Goal: Task Accomplishment & Management: Manage account settings

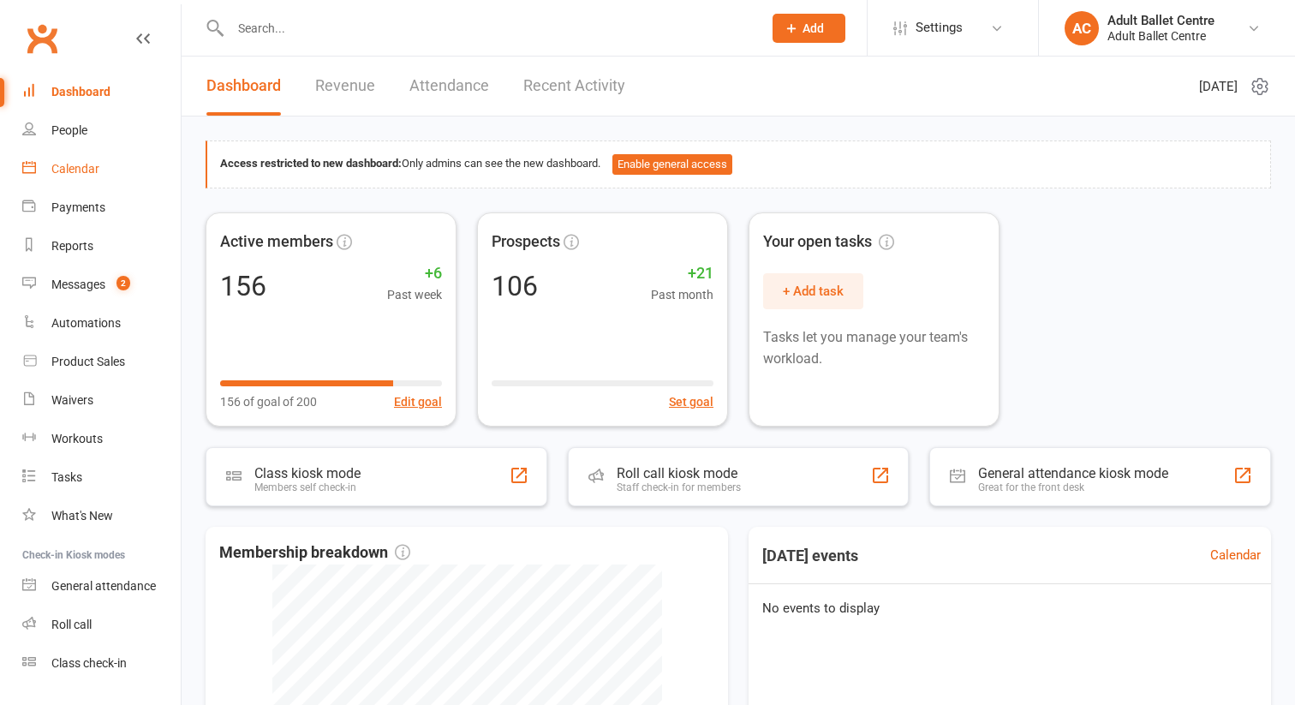
click at [75, 168] on div "Calendar" at bounding box center [75, 169] width 48 height 14
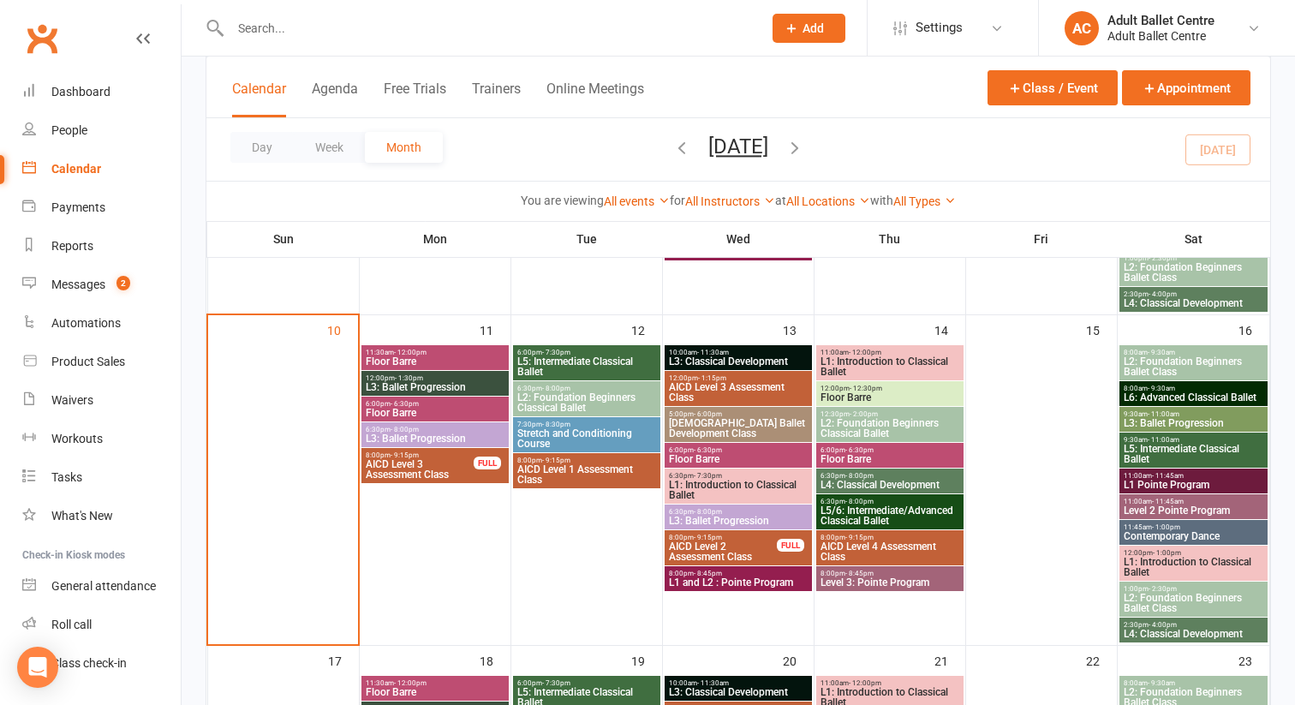
scroll to position [765, 0]
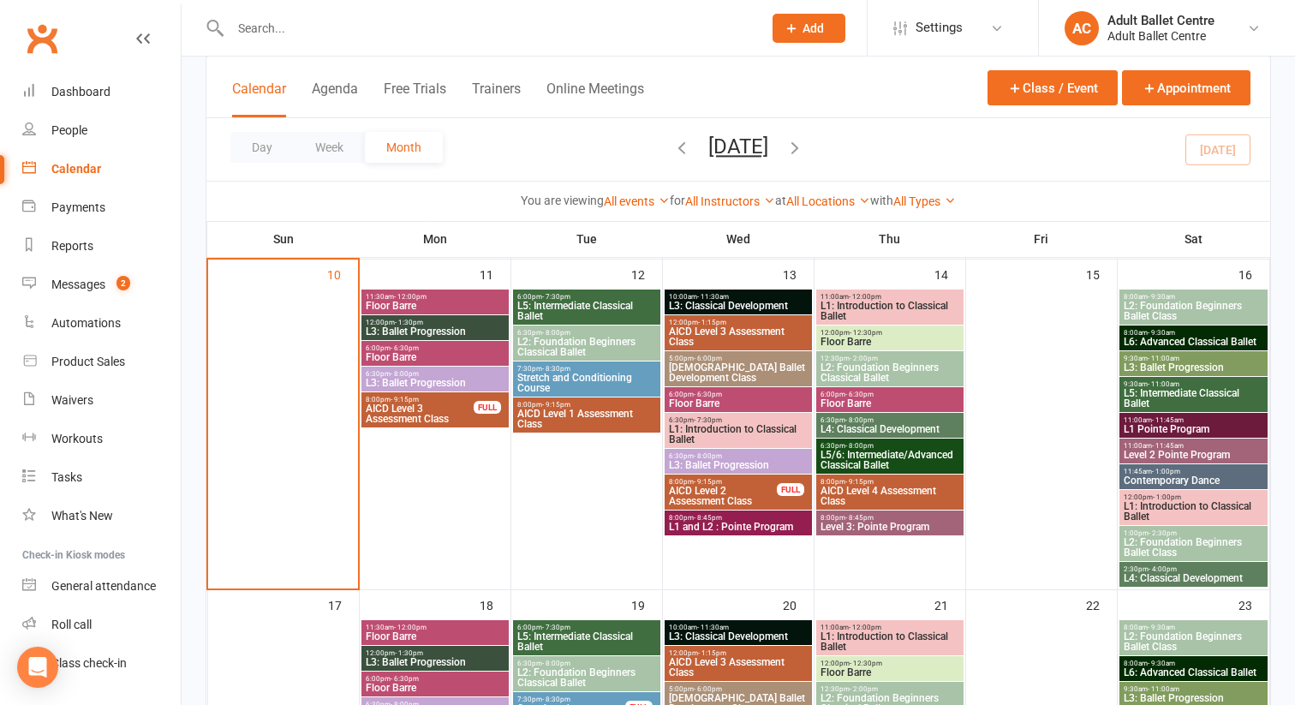
click at [733, 460] on span "L3: Ballet Progression" at bounding box center [738, 465] width 141 height 10
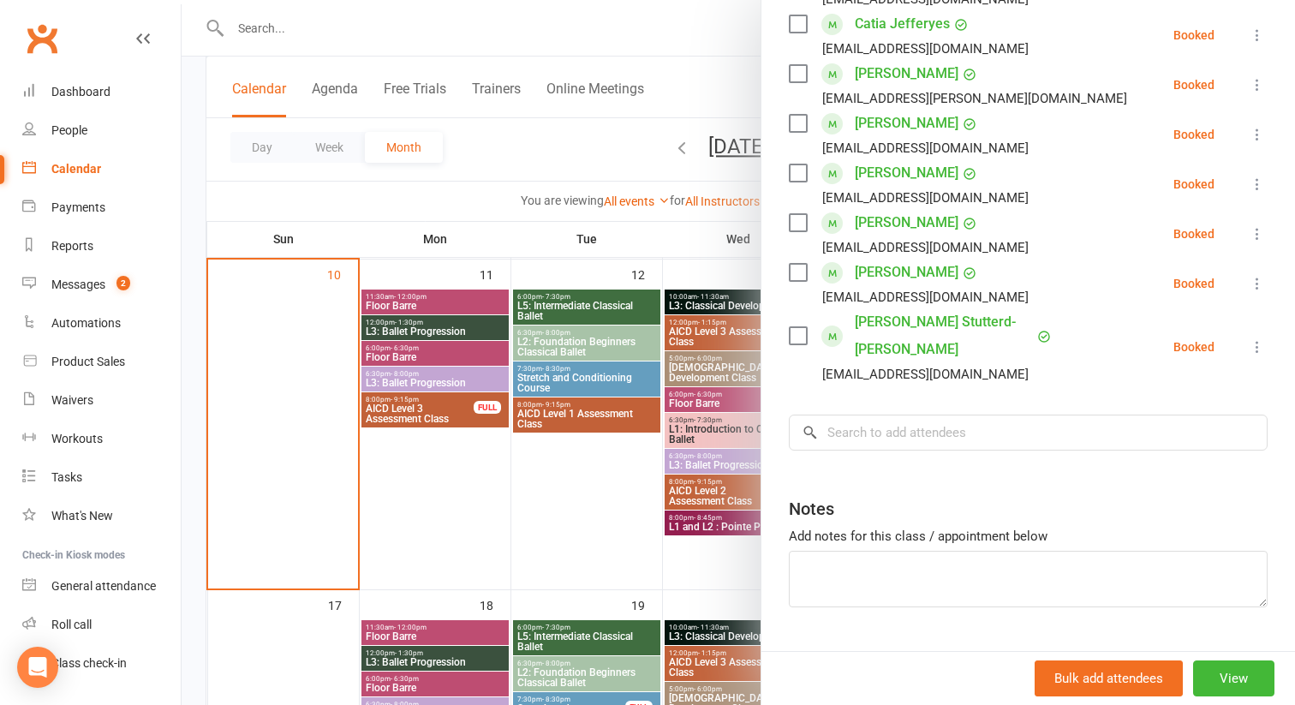
scroll to position [373, 0]
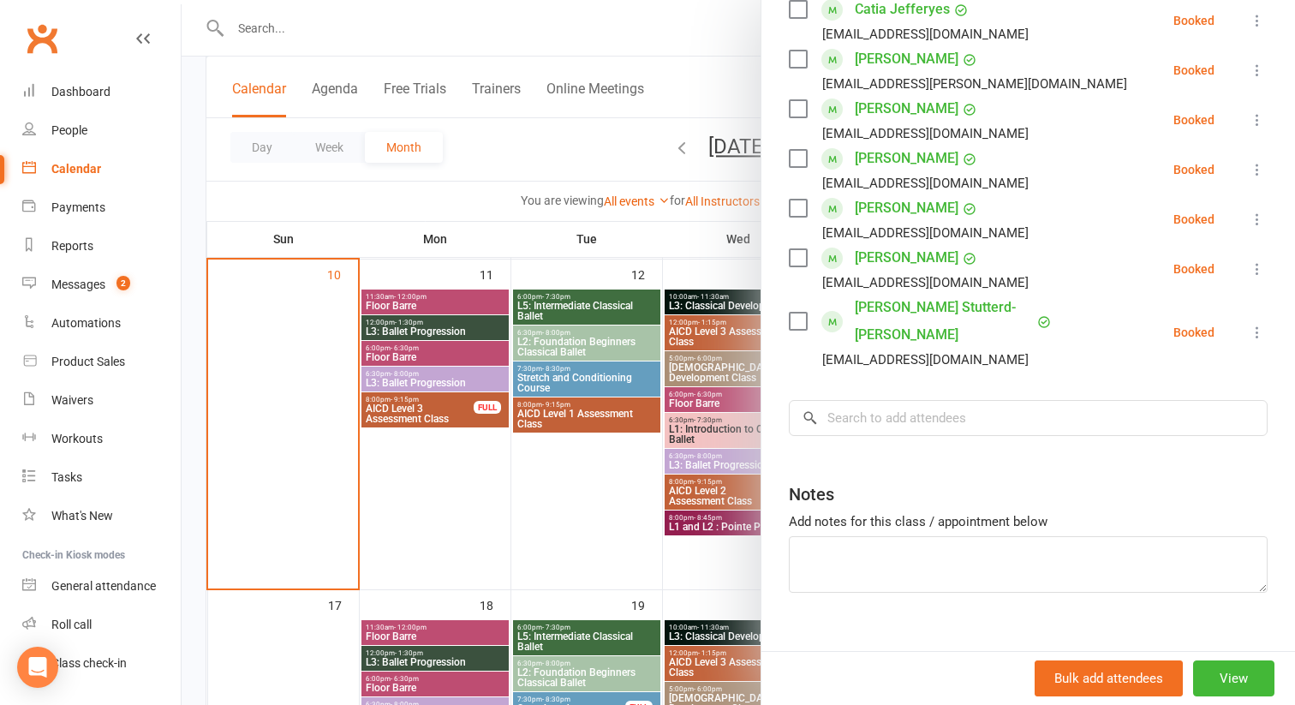
click at [691, 461] on div at bounding box center [739, 352] width 1114 height 705
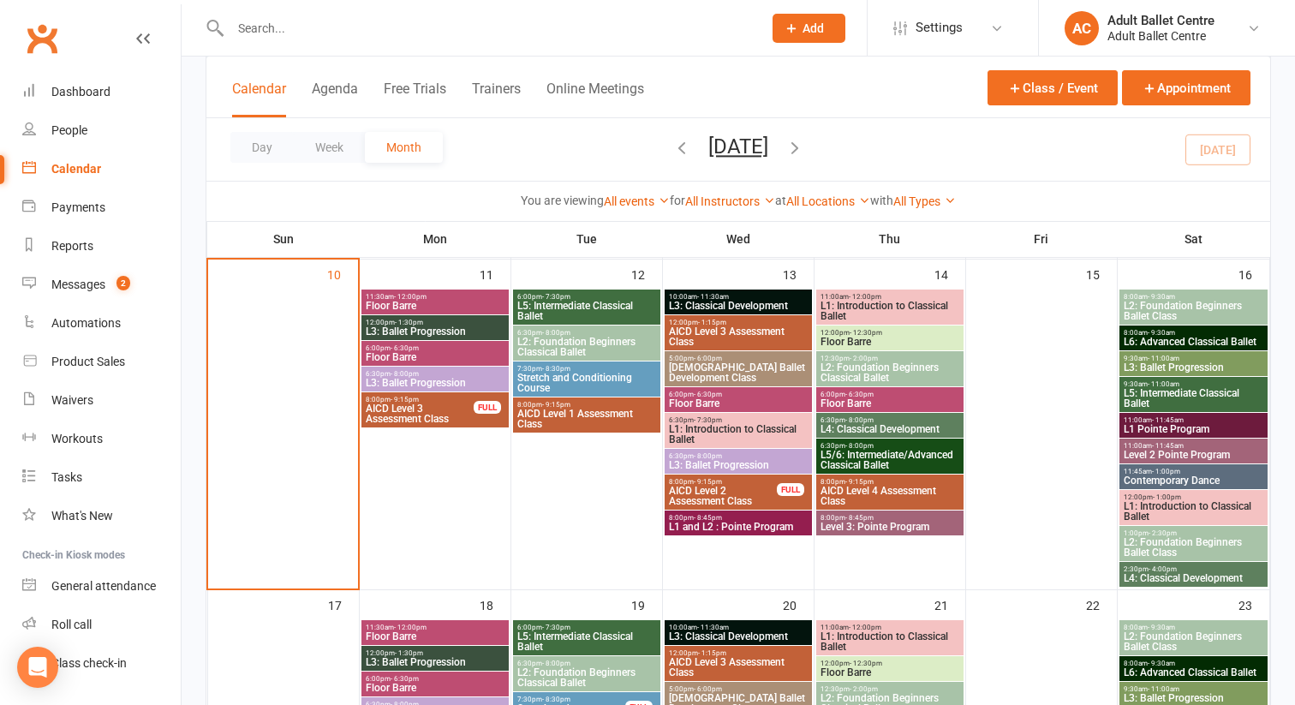
click at [691, 461] on span "L3: Ballet Progression" at bounding box center [738, 465] width 141 height 10
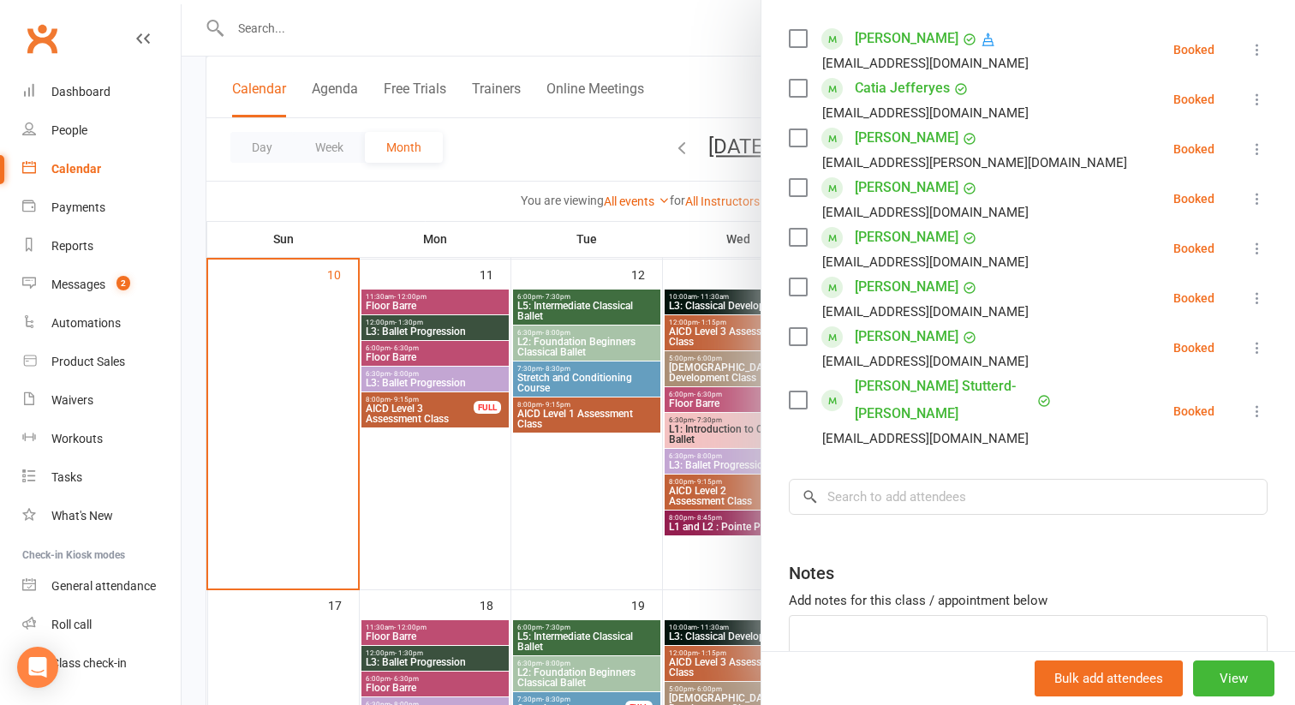
scroll to position [296, 0]
click at [614, 517] on div at bounding box center [739, 352] width 1114 height 705
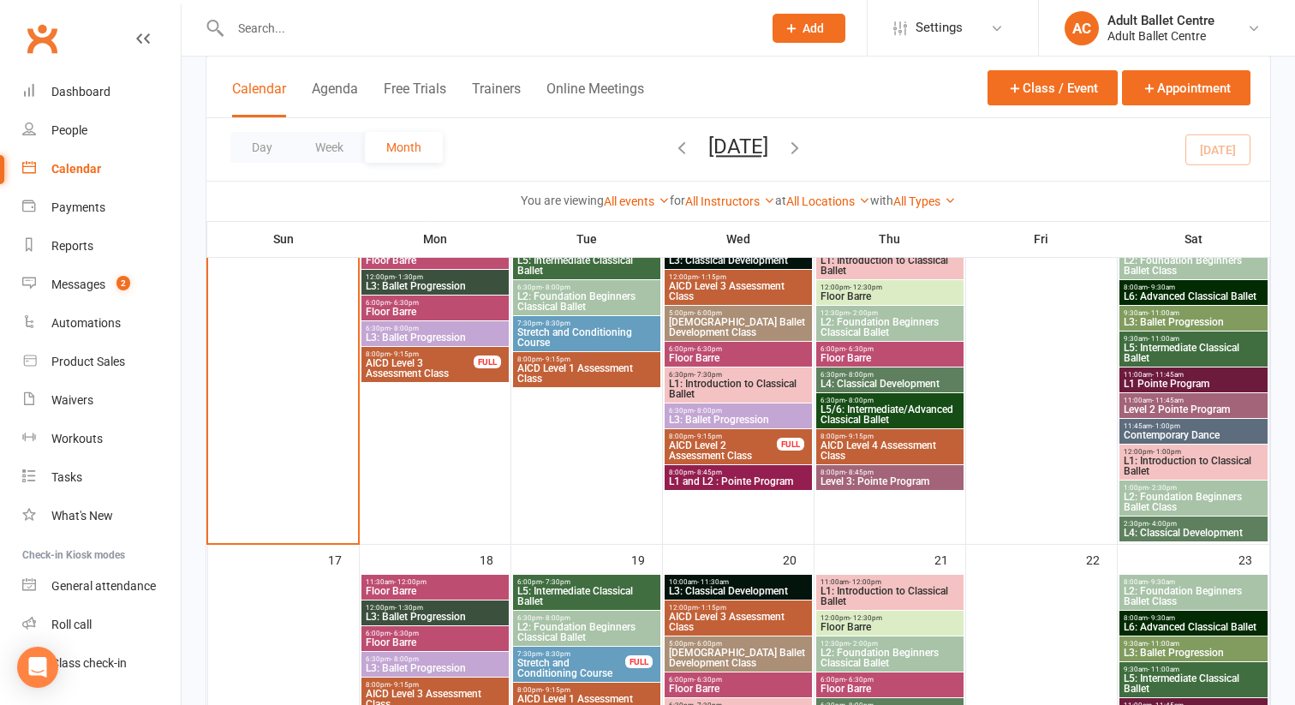
scroll to position [822, 0]
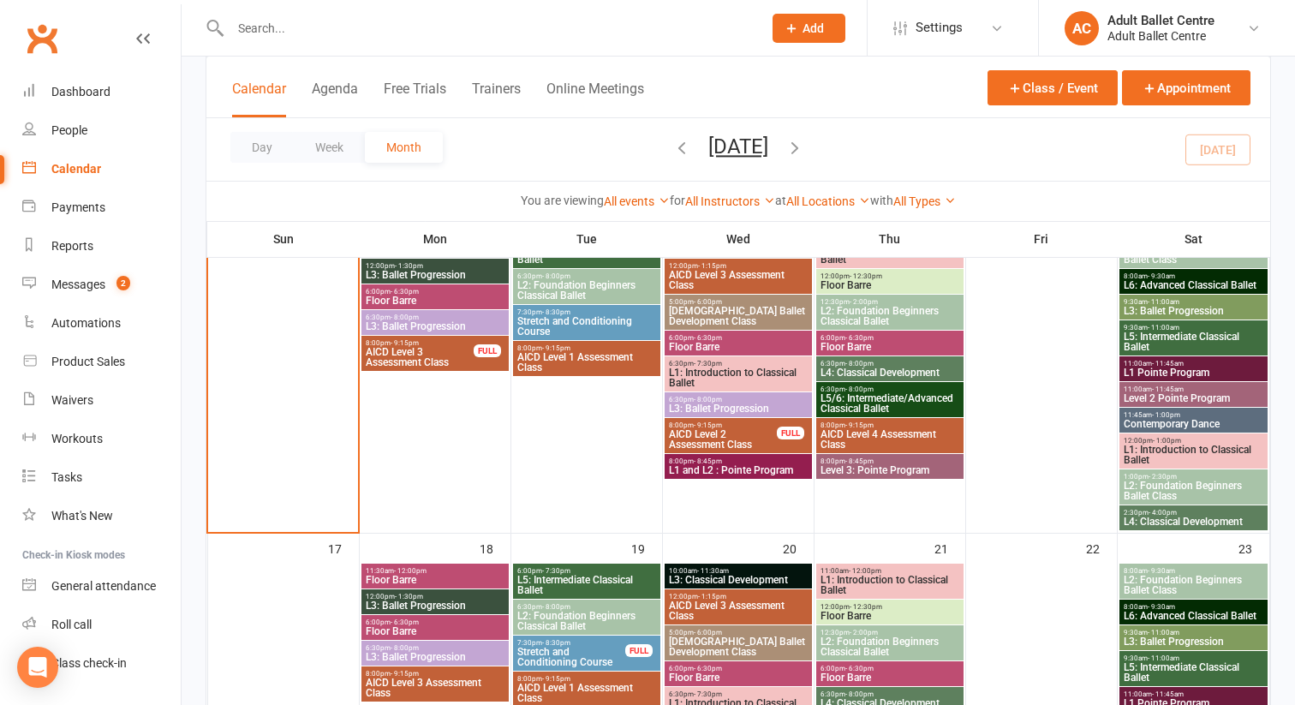
click at [1137, 449] on span "L1: Introduction to Classical Ballet" at bounding box center [1194, 455] width 142 height 21
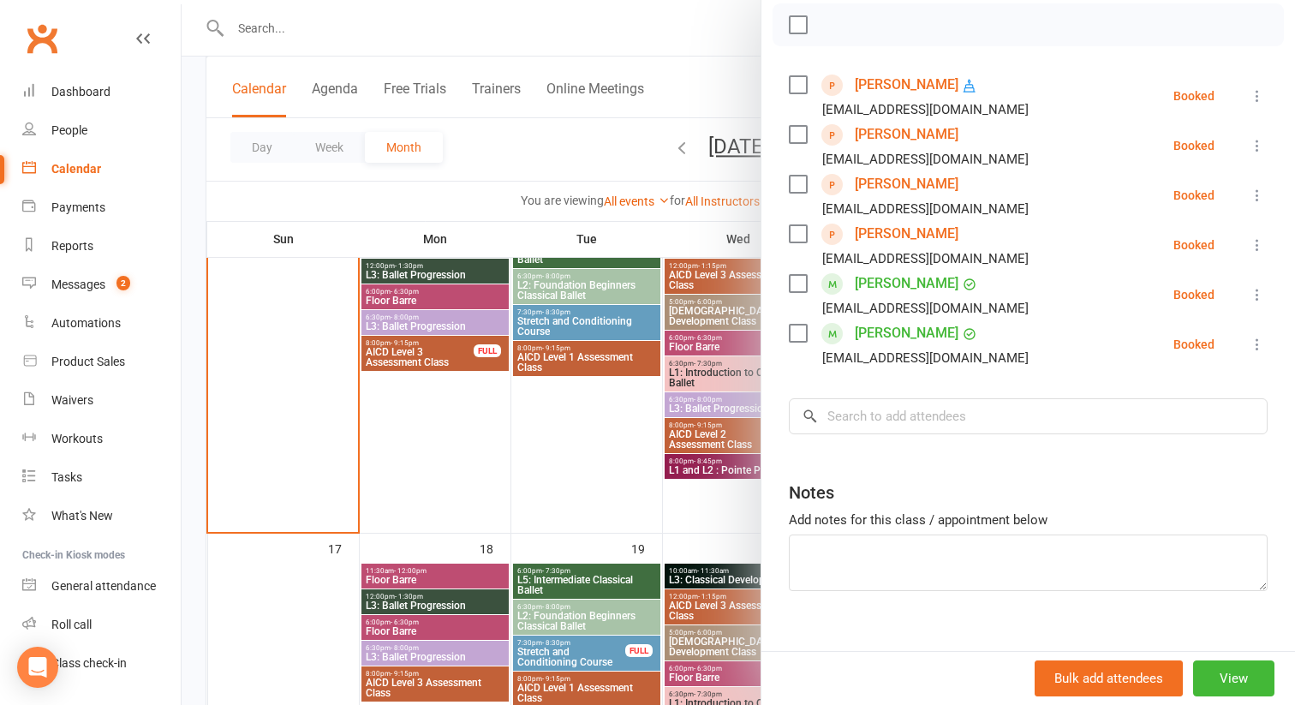
scroll to position [273, 0]
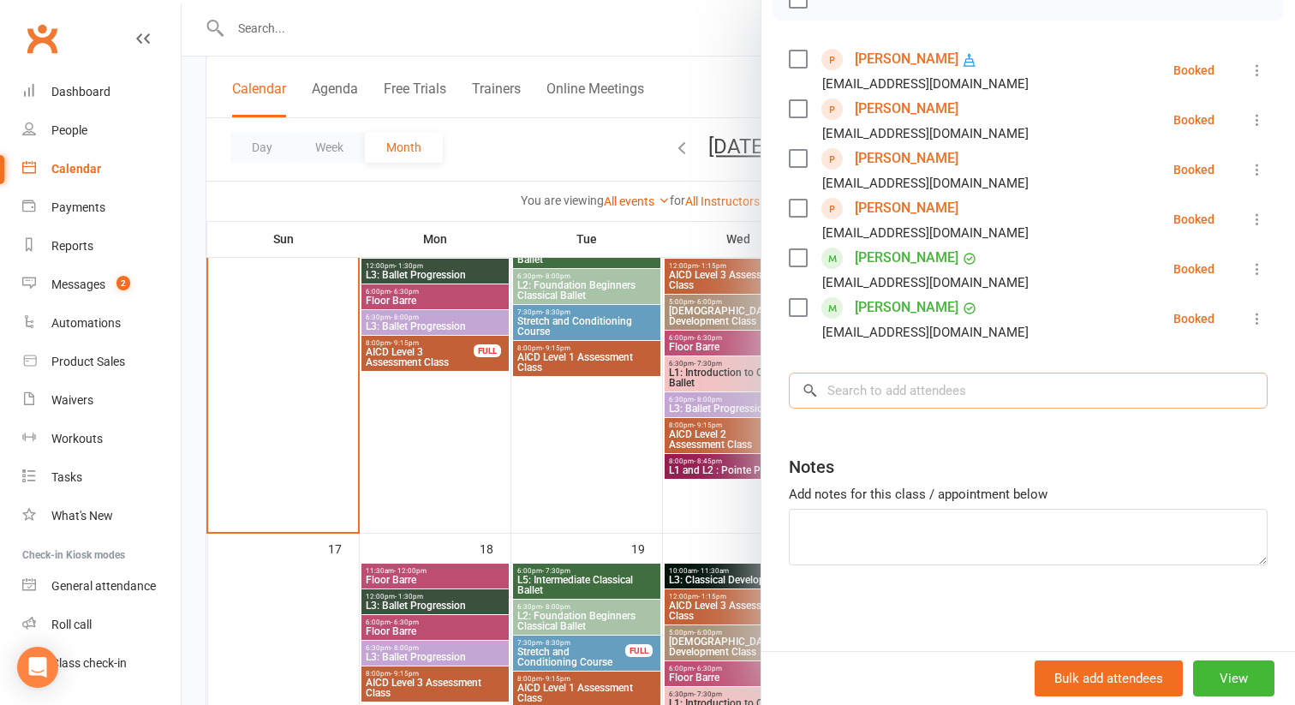
click at [874, 385] on input "search" at bounding box center [1028, 391] width 479 height 36
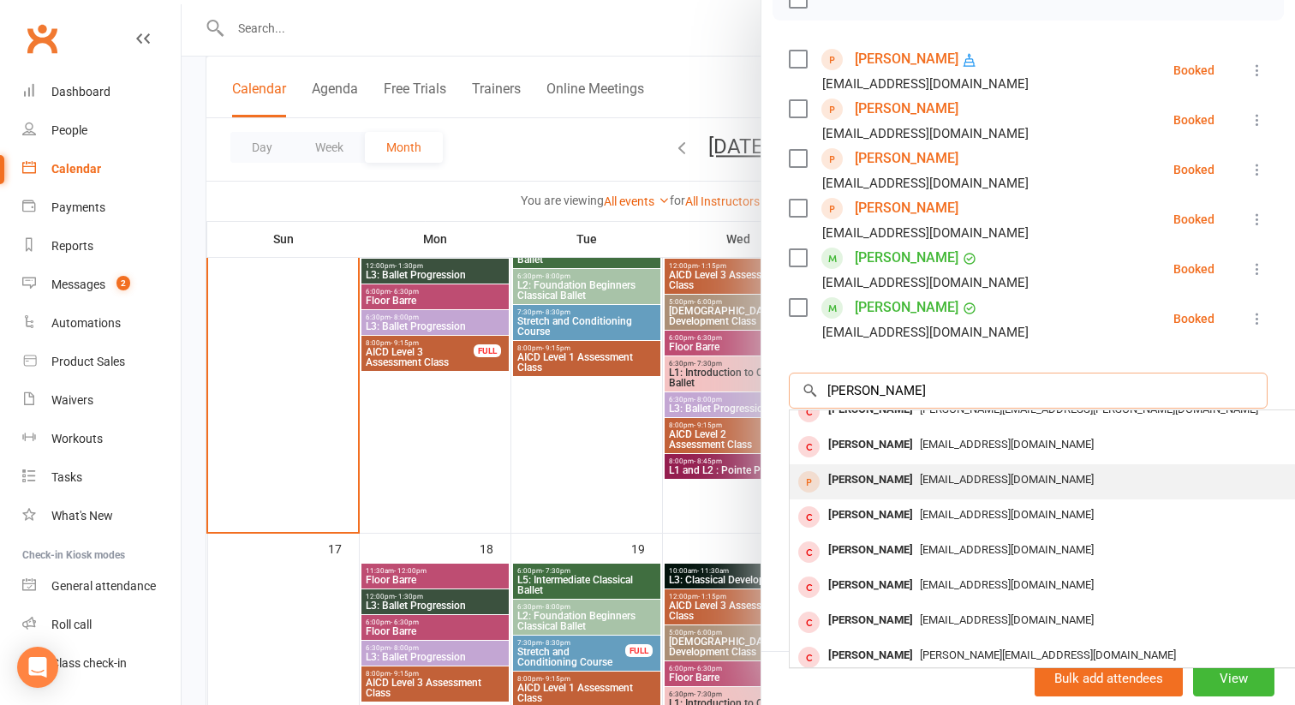
scroll to position [59, 0]
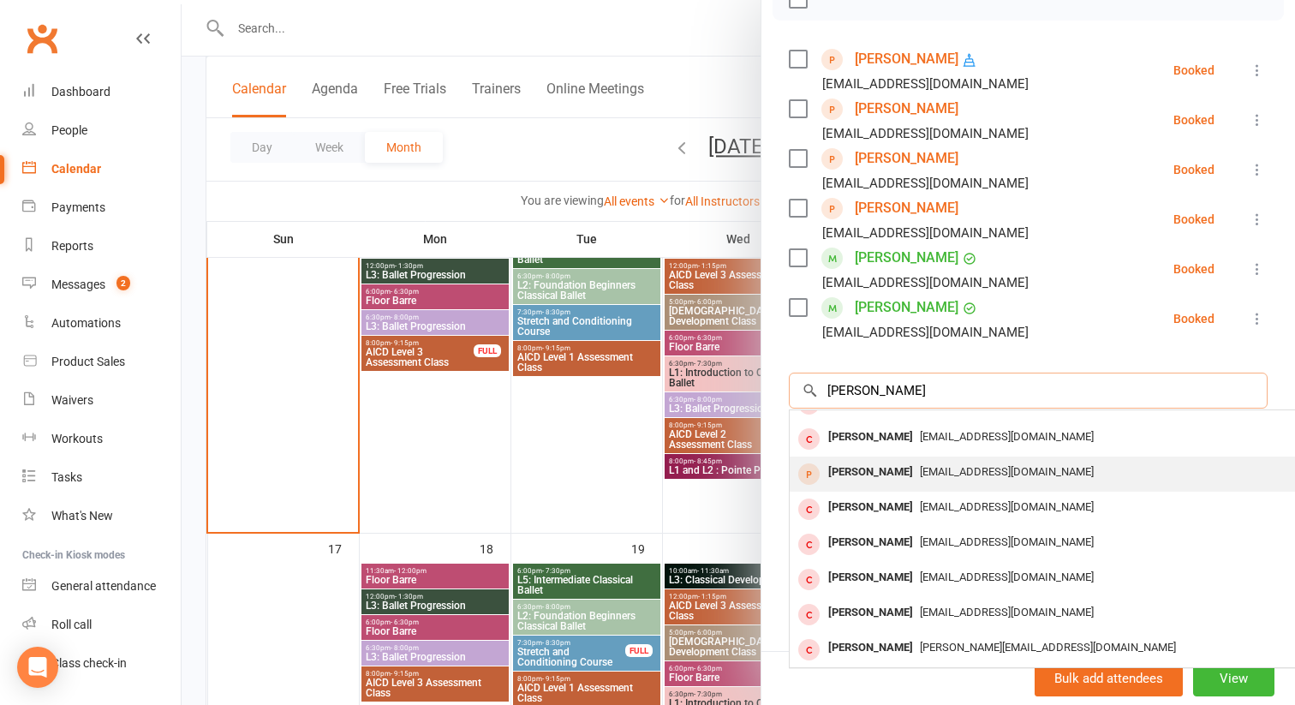
type input "[PERSON_NAME]"
click at [920, 474] on span "[EMAIL_ADDRESS][DOMAIN_NAME]" at bounding box center [1007, 471] width 174 height 13
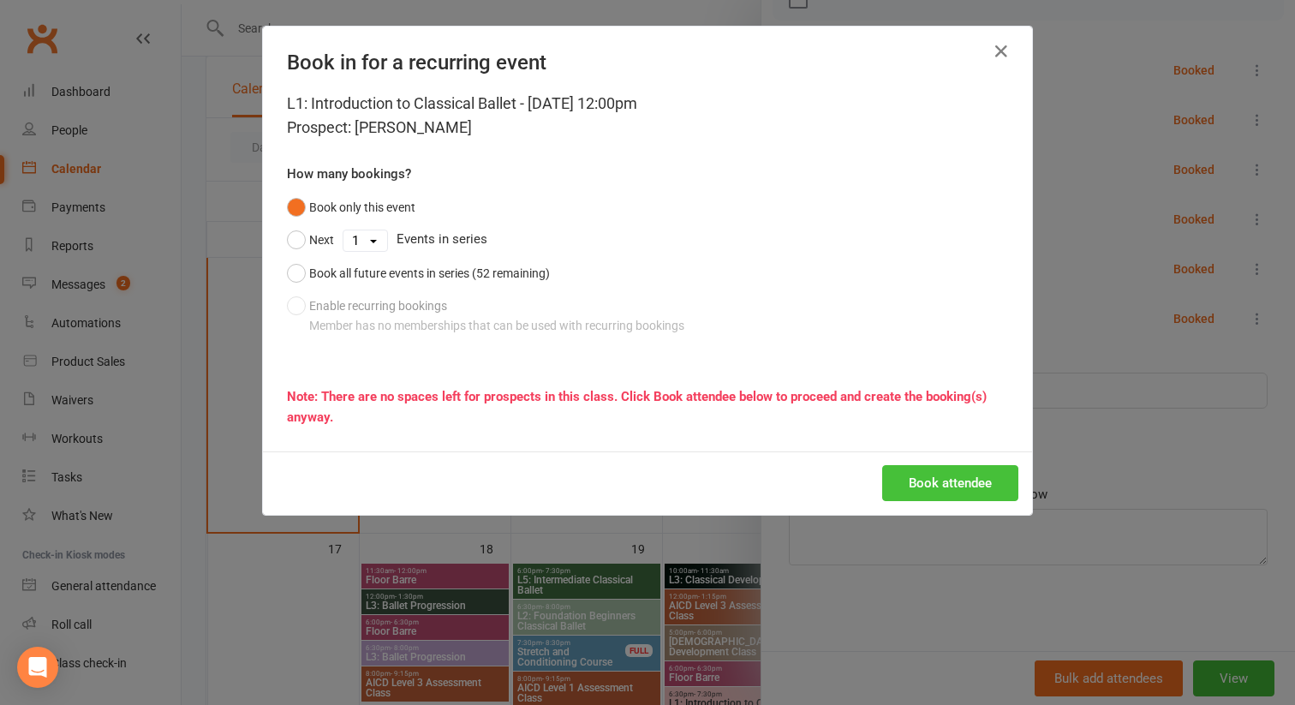
click at [911, 484] on button "Book attendee" at bounding box center [950, 483] width 136 height 36
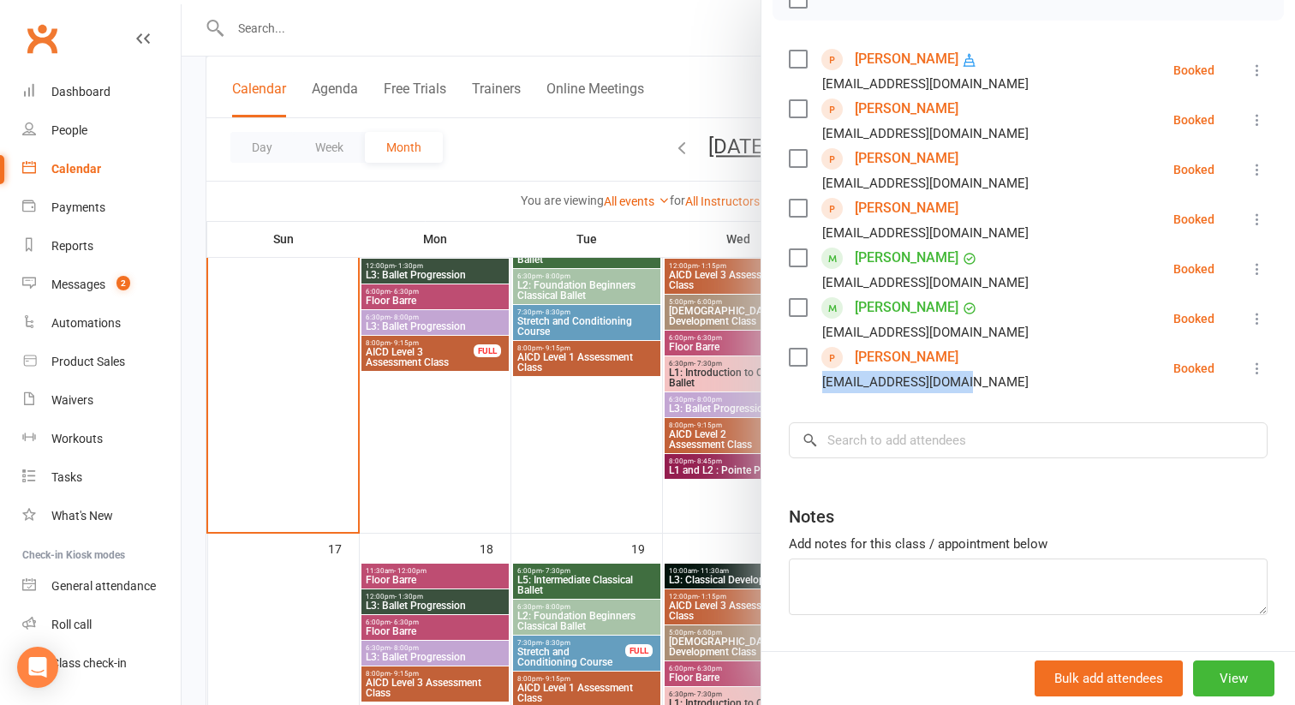
drag, startPoint x: 975, startPoint y: 380, endPoint x: 810, endPoint y: 384, distance: 165.4
click at [810, 384] on li "[PERSON_NAME] [EMAIL_ADDRESS][DOMAIN_NAME] Booked More info Remove Check in Mar…" at bounding box center [1028, 369] width 479 height 50
copy div "[EMAIL_ADDRESS][DOMAIN_NAME]"
click at [1223, 676] on button "View" at bounding box center [1233, 679] width 81 height 36
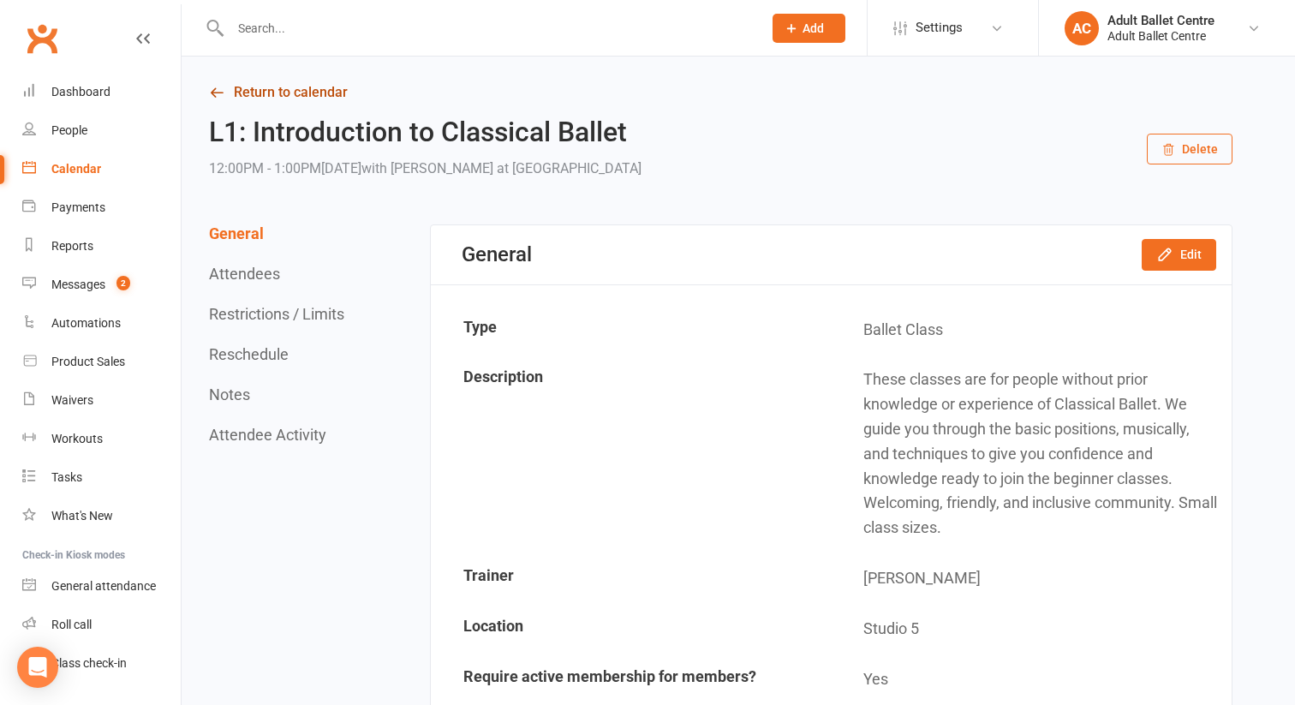
click at [331, 92] on link "Return to calendar" at bounding box center [721, 93] width 1024 height 24
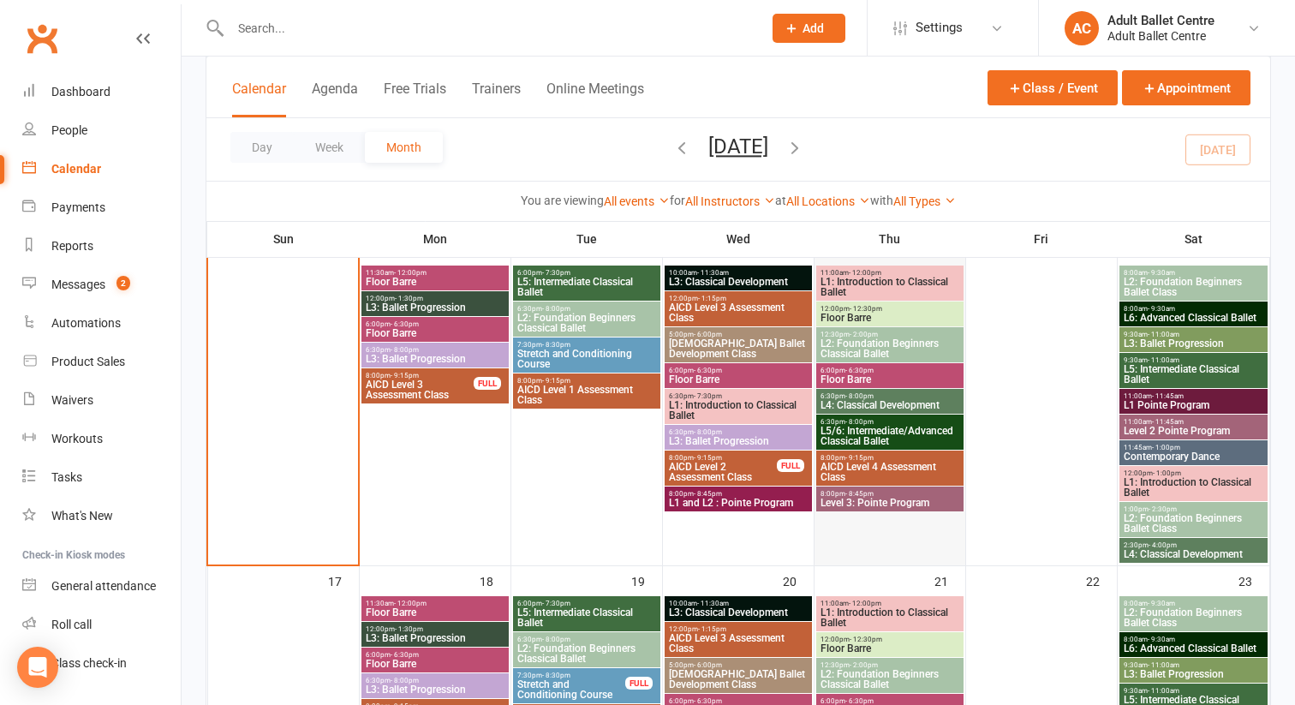
scroll to position [802, 0]
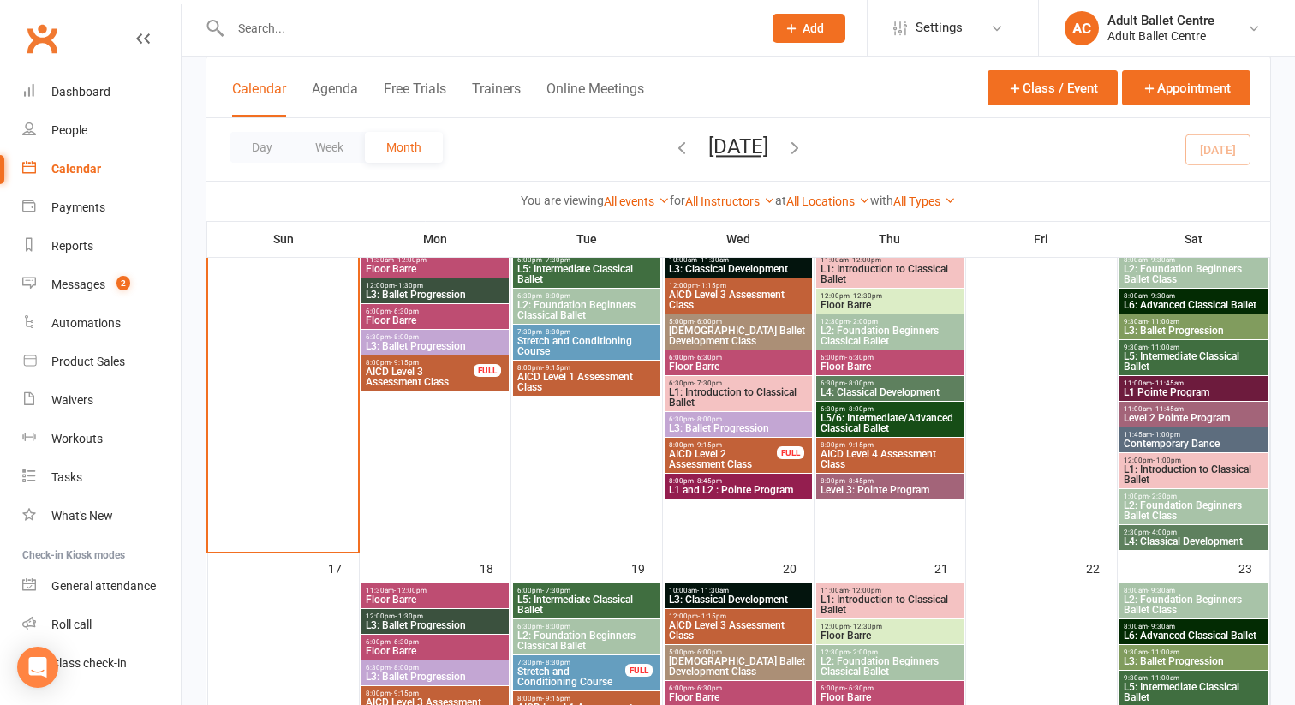
click at [1181, 483] on span "L1: Introduction to Classical Ballet" at bounding box center [1194, 474] width 142 height 21
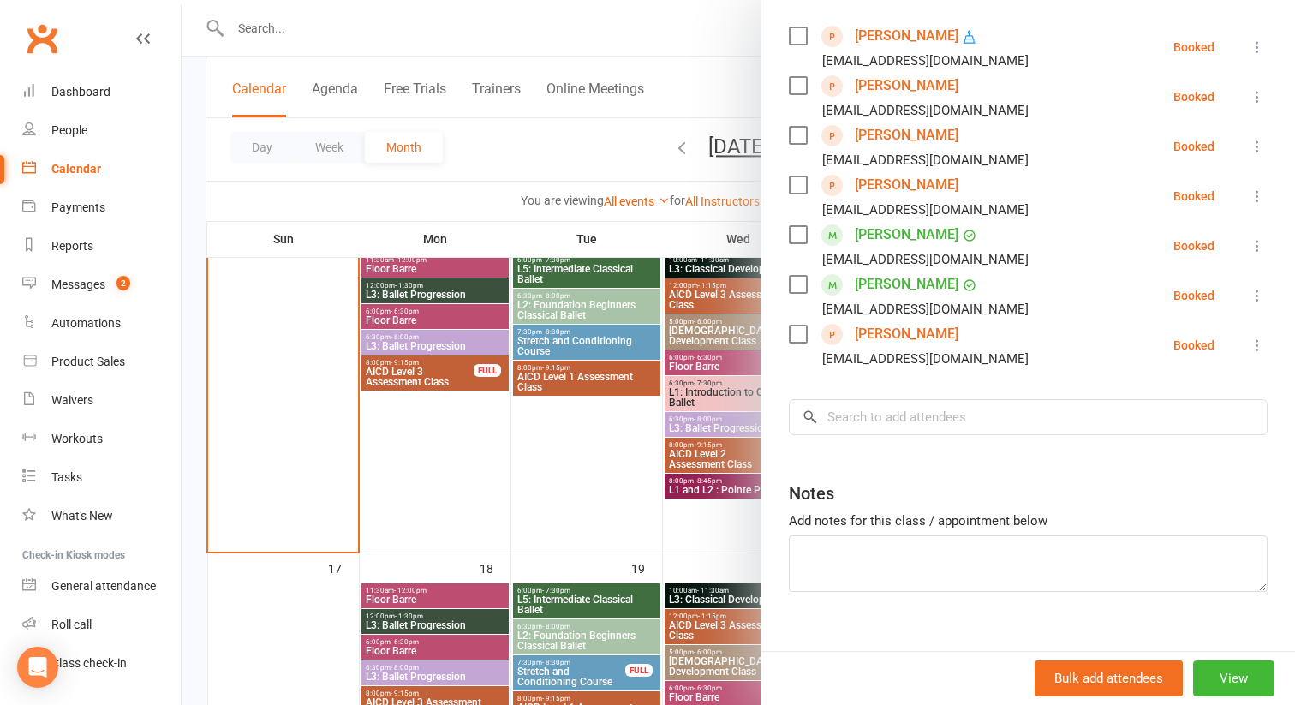
scroll to position [300, 0]
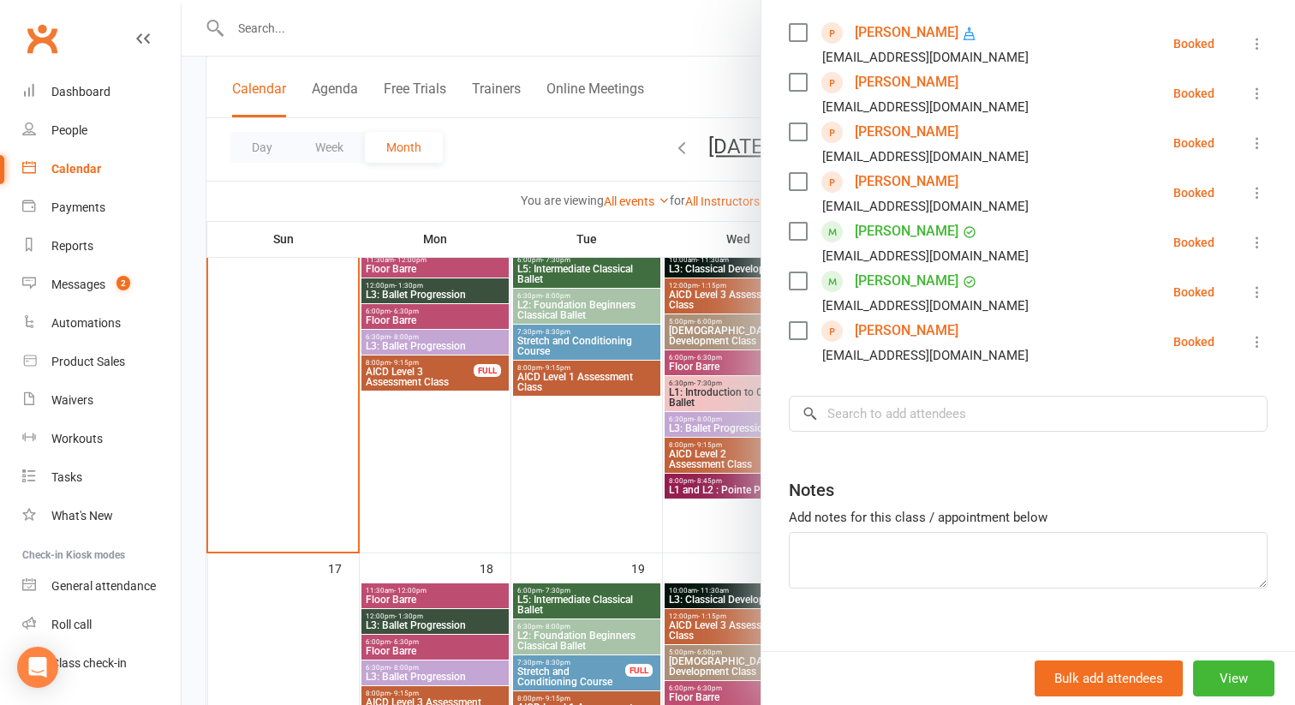
click at [570, 511] on div at bounding box center [739, 352] width 1114 height 705
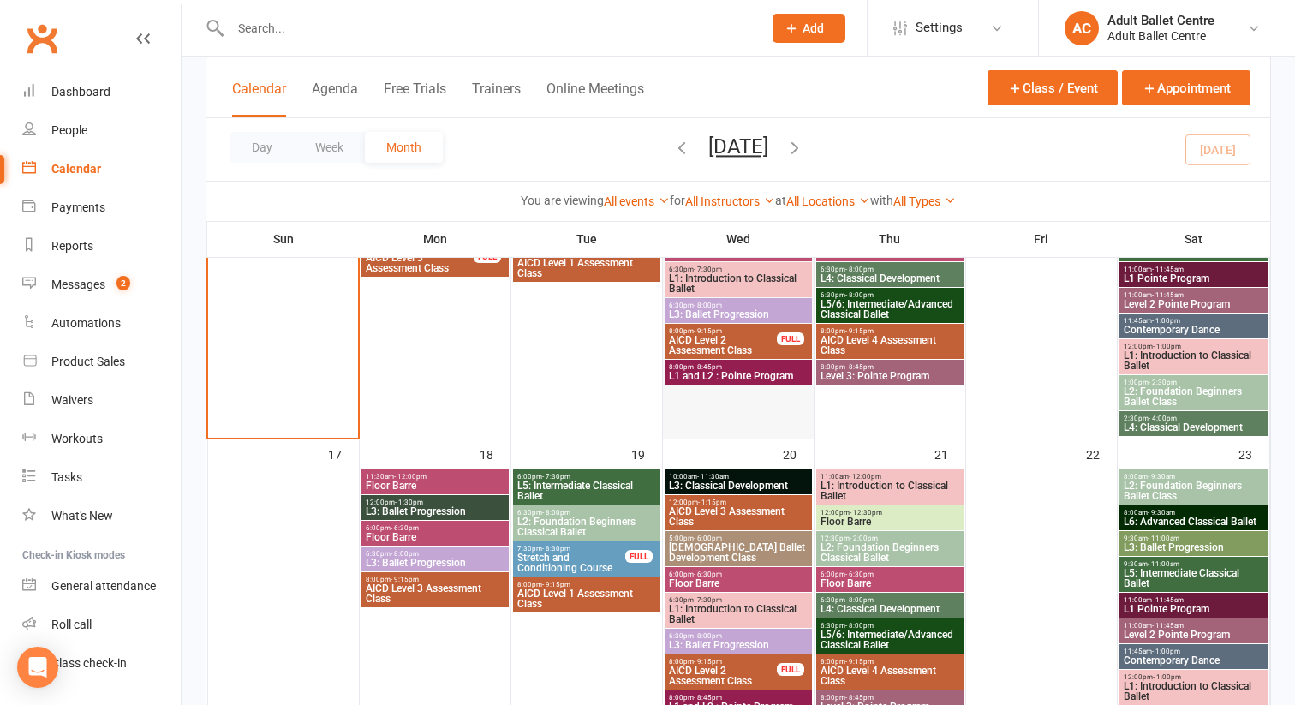
scroll to position [915, 0]
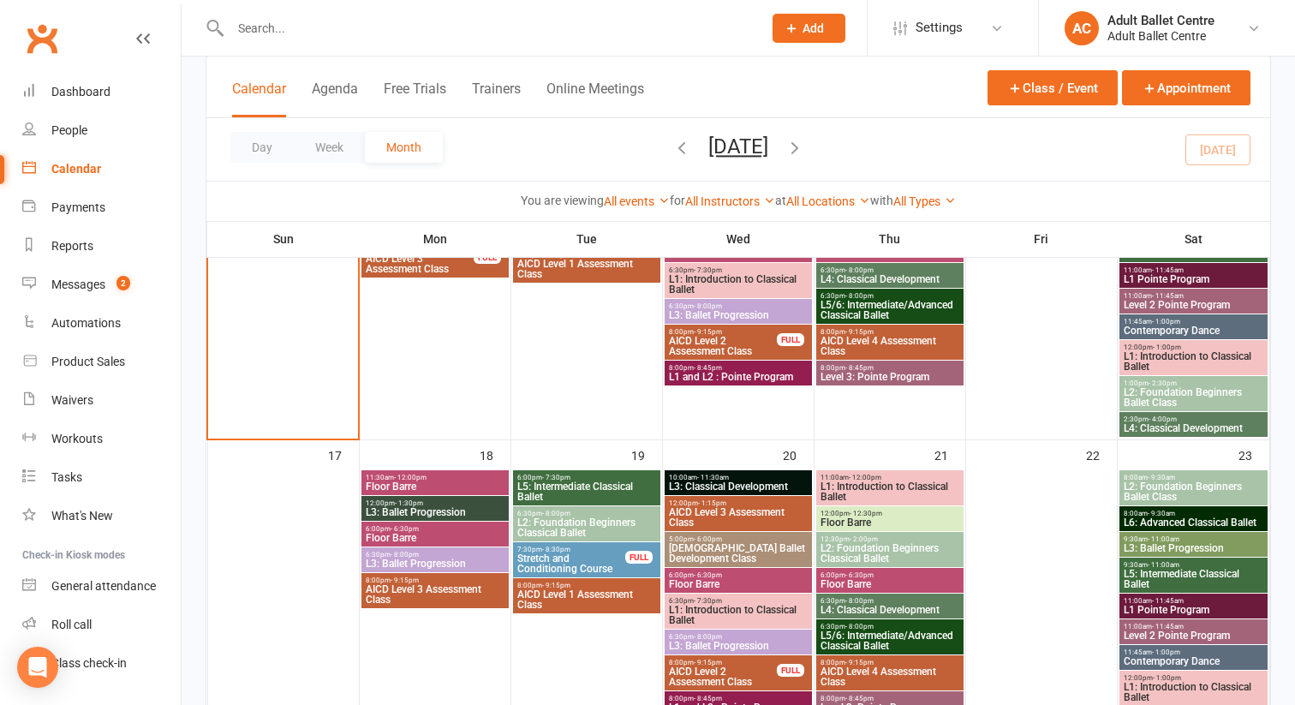
click at [710, 308] on span "- 8:00pm" at bounding box center [708, 306] width 28 height 8
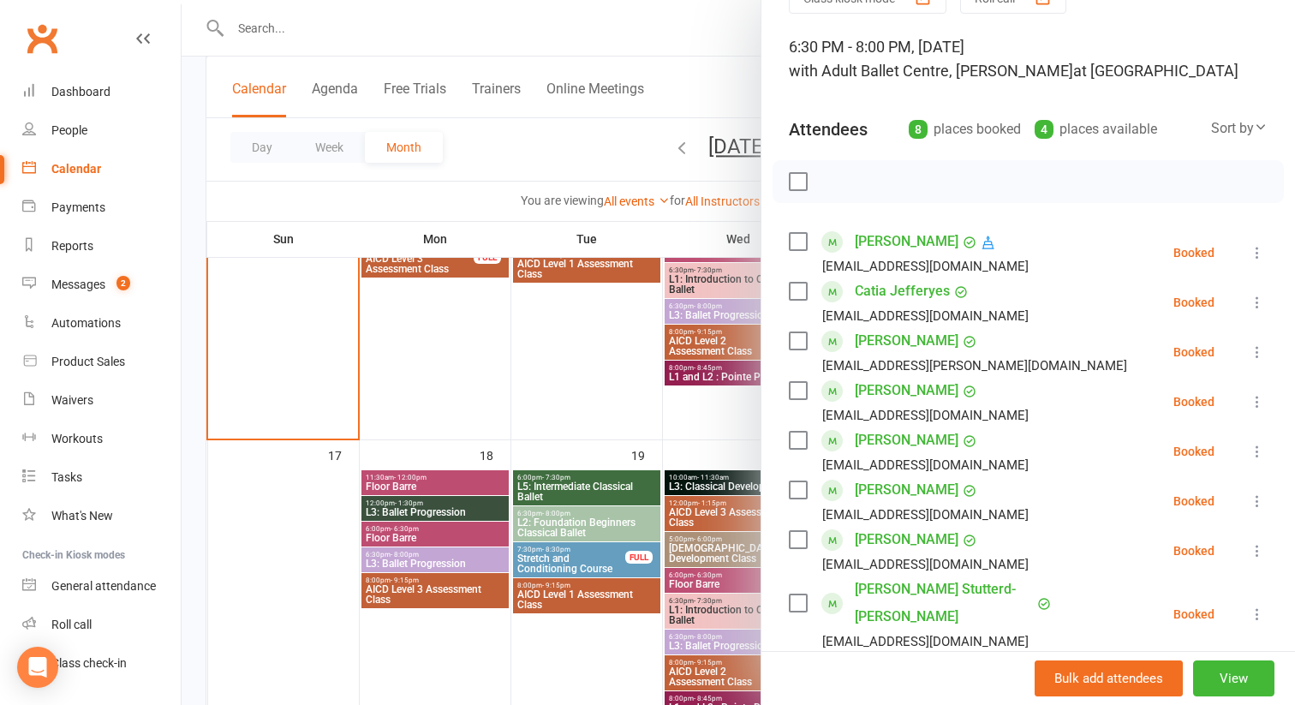
scroll to position [110, 0]
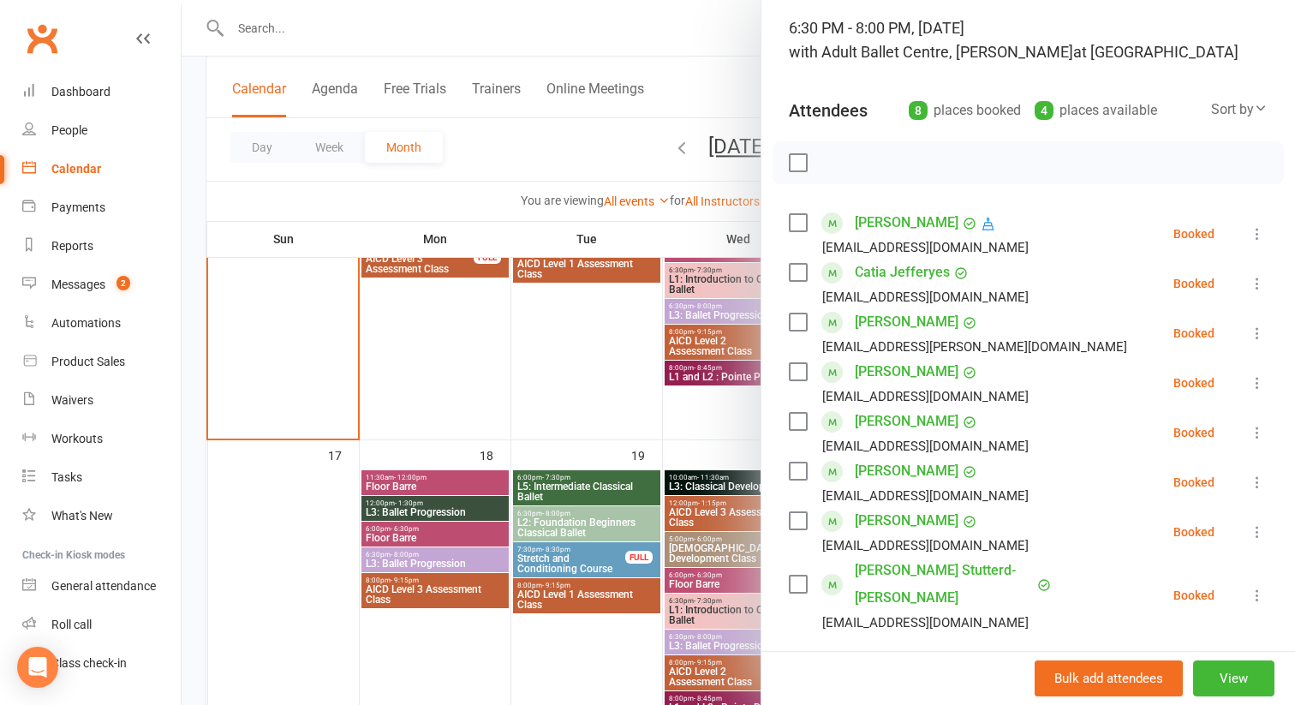
click at [699, 274] on div at bounding box center [739, 352] width 1114 height 705
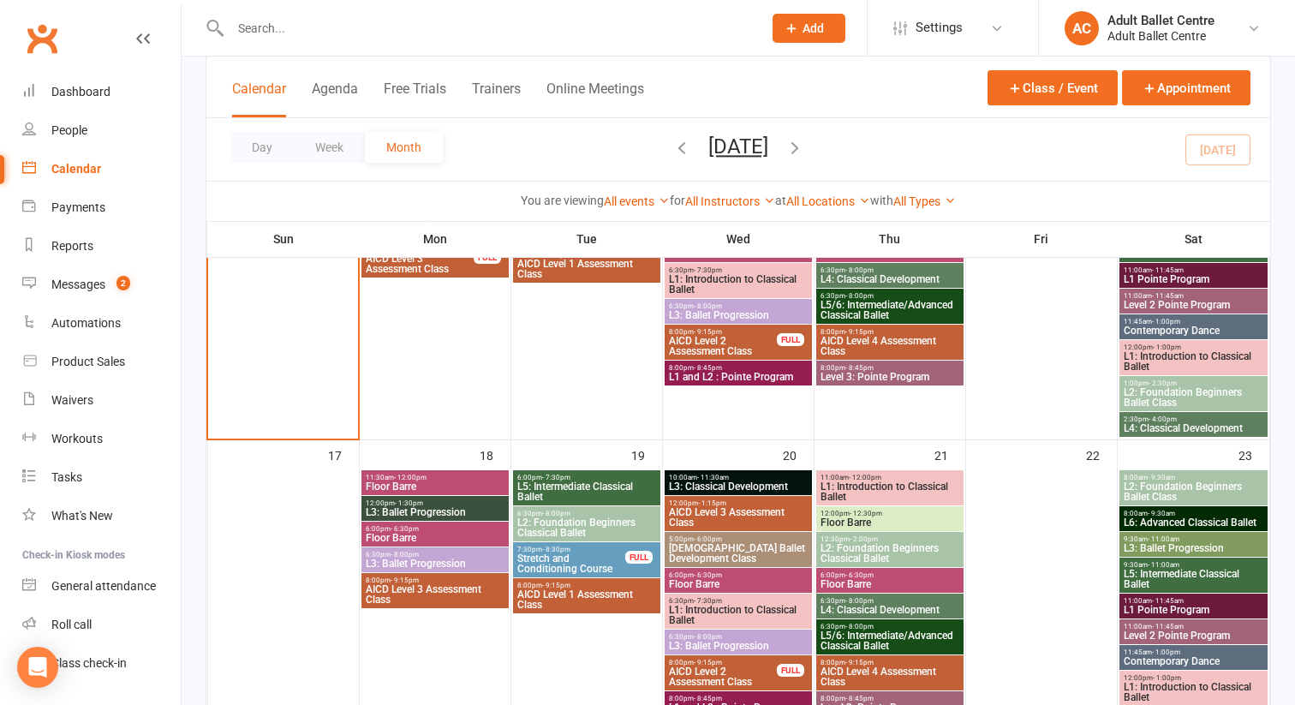
click at [699, 274] on span "L1: Introduction to Classical Ballet" at bounding box center [738, 284] width 141 height 21
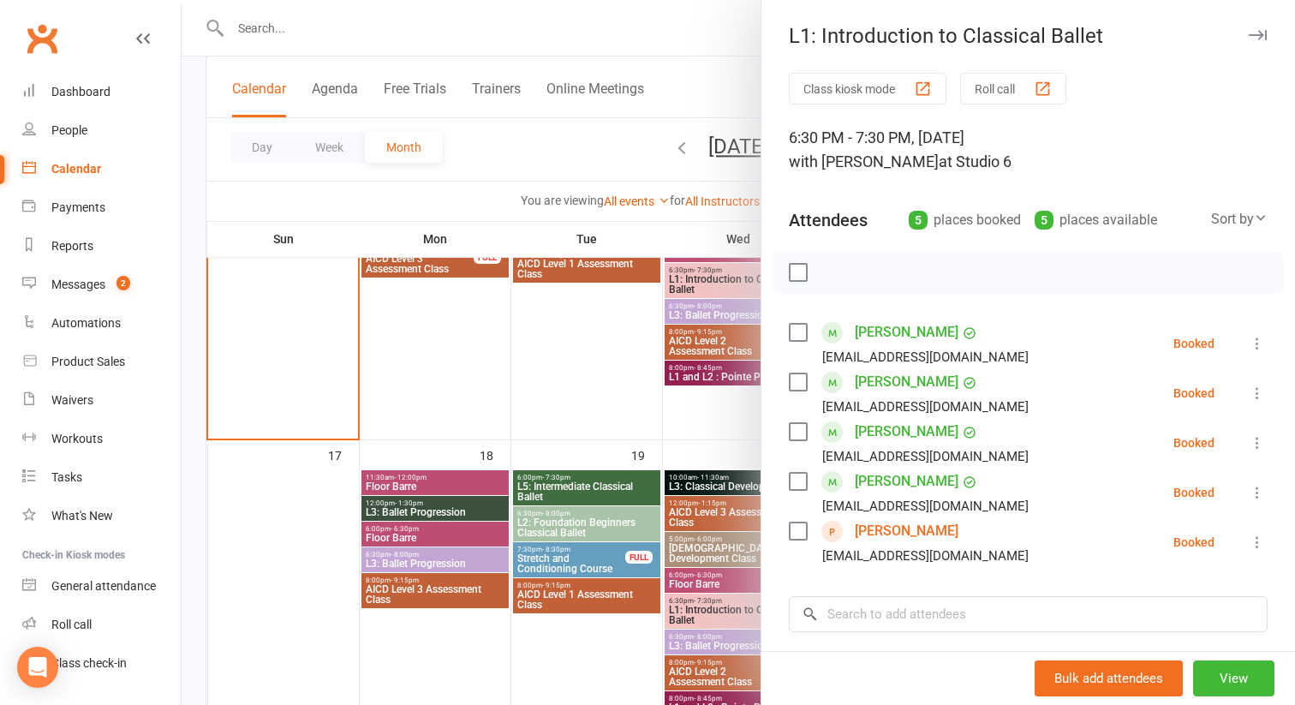
click at [1265, 542] on icon at bounding box center [1257, 542] width 17 height 17
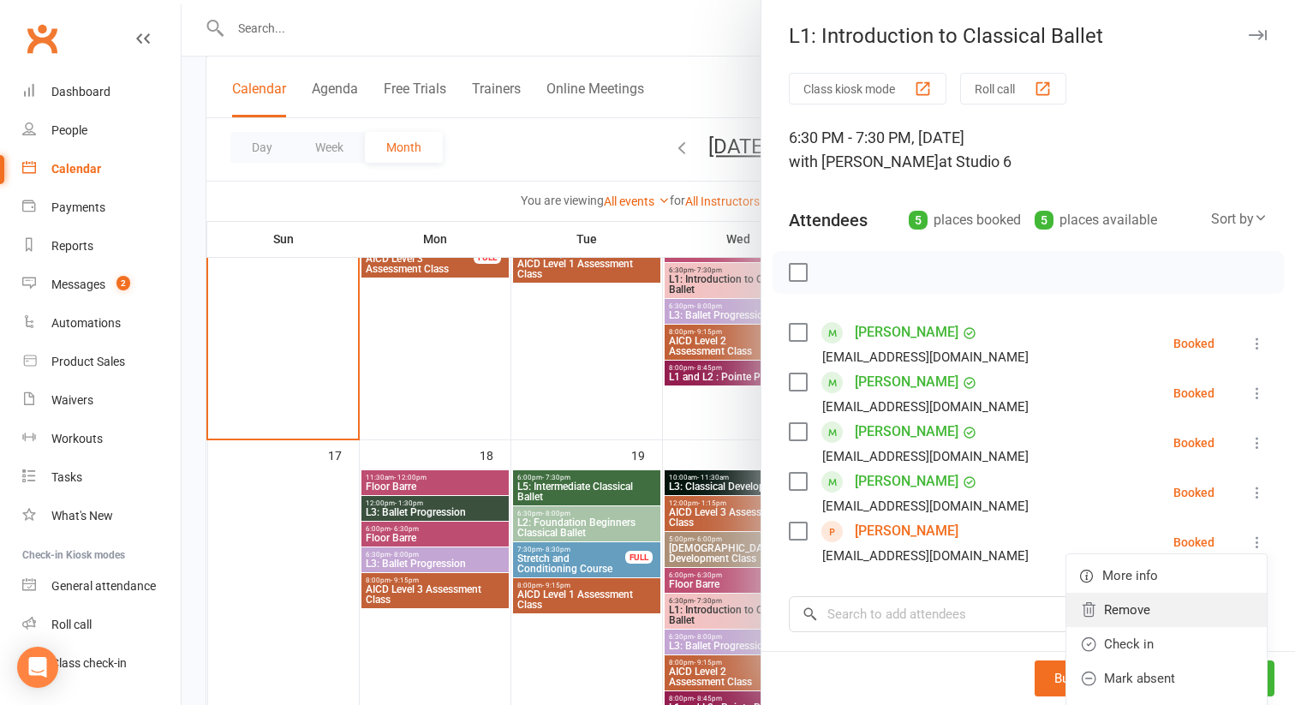
click at [1183, 611] on link "Remove" at bounding box center [1167, 610] width 200 height 34
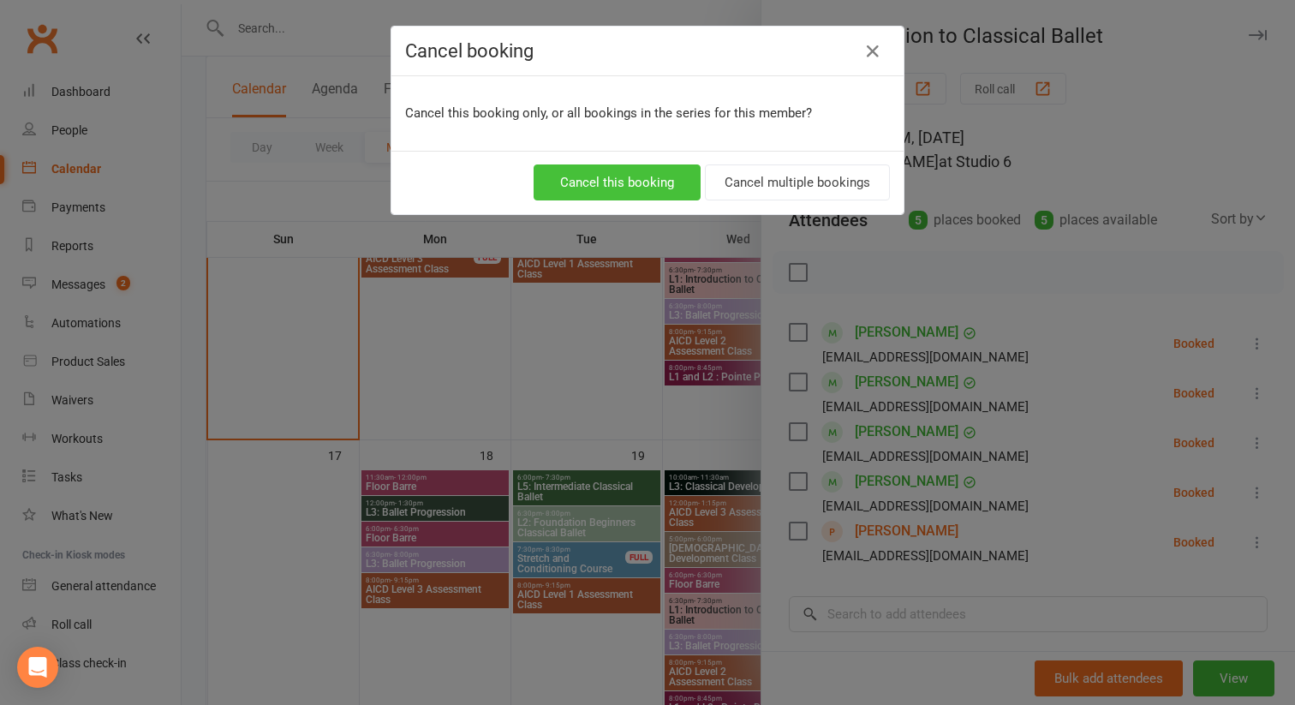
click at [575, 179] on button "Cancel this booking" at bounding box center [617, 182] width 167 height 36
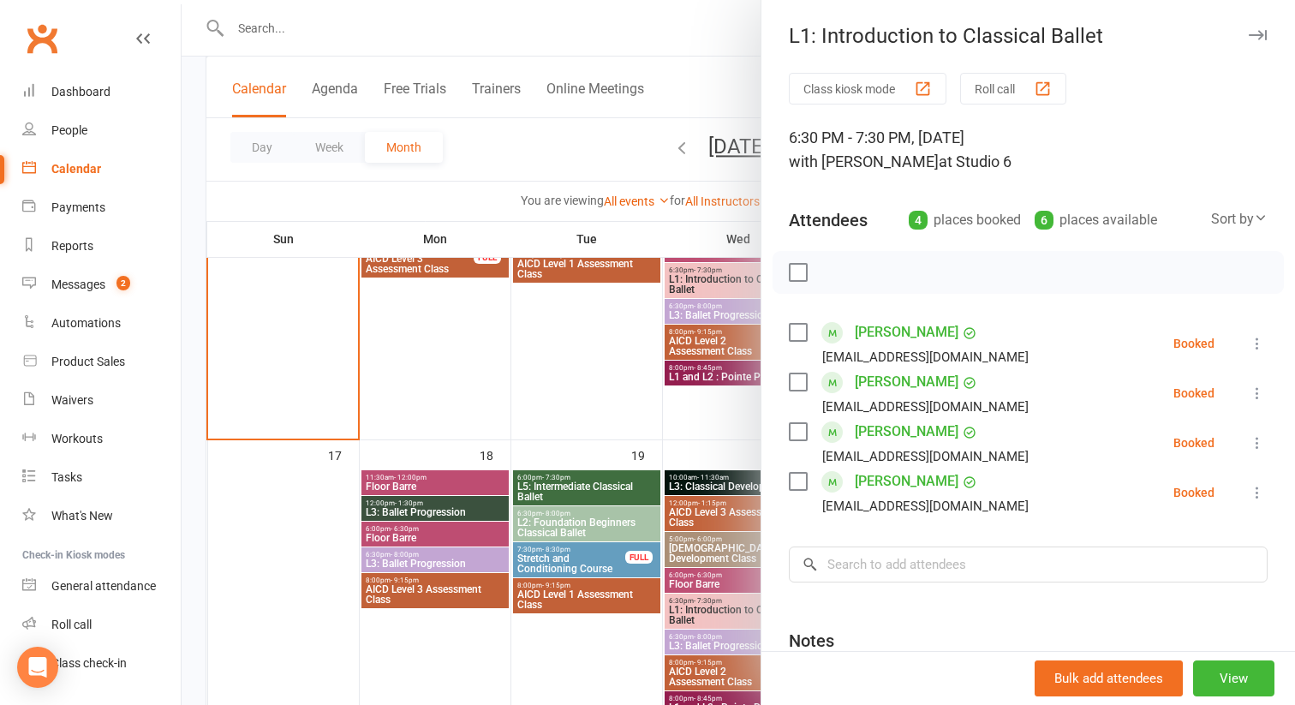
click at [713, 402] on div at bounding box center [739, 352] width 1114 height 705
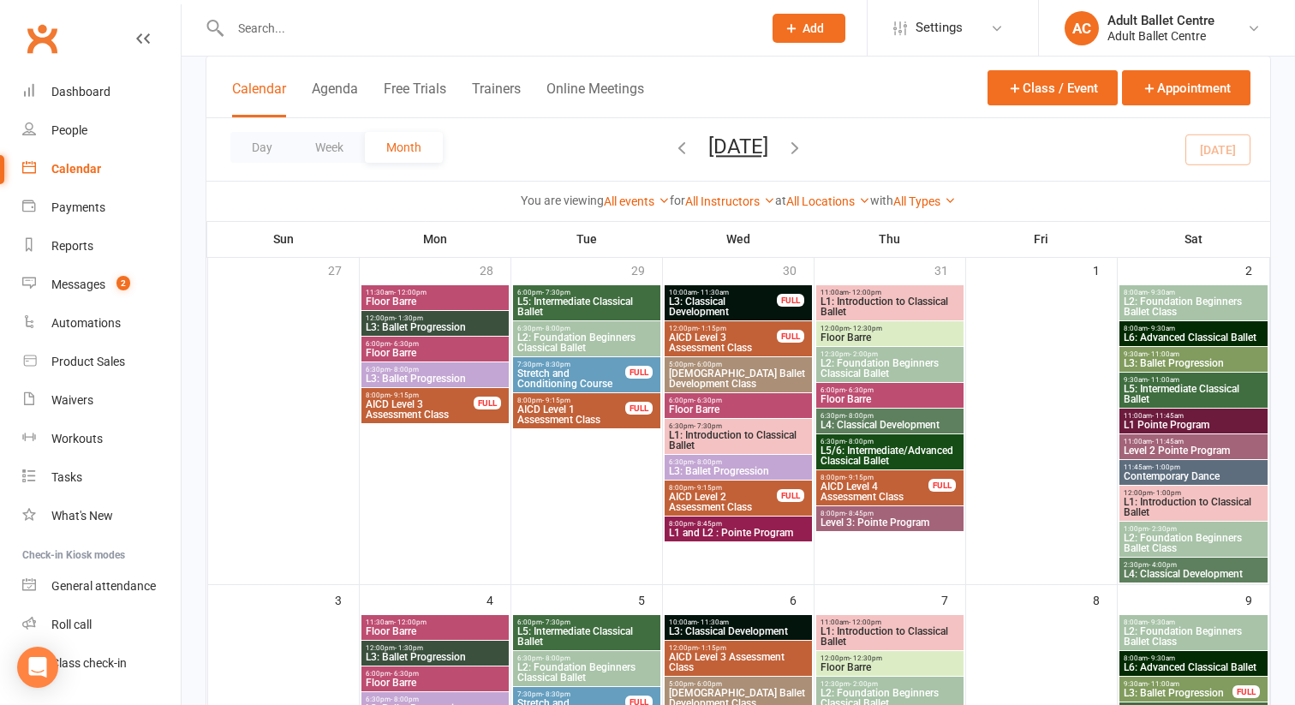
scroll to position [60, 0]
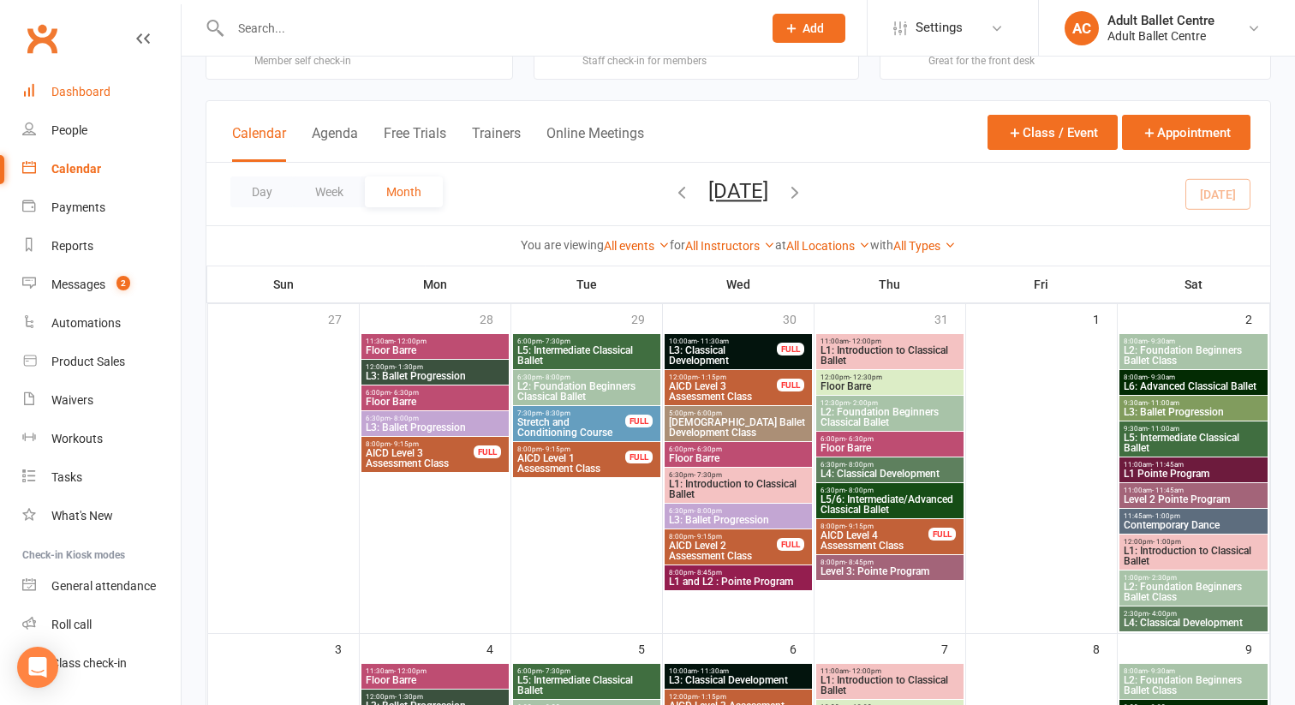
click at [96, 89] on div "Dashboard" at bounding box center [80, 92] width 59 height 14
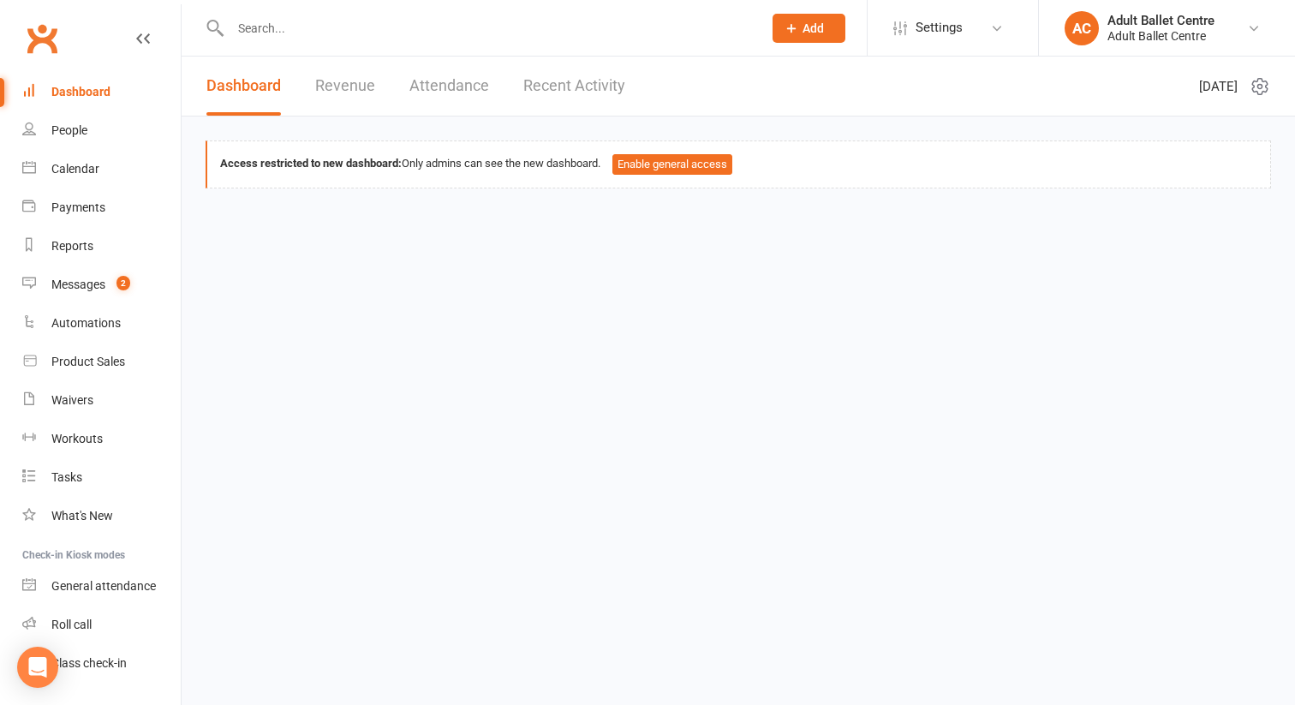
drag, startPoint x: 96, startPoint y: 89, endPoint x: 212, endPoint y: -5, distance: 149.9
click at [212, 0] on html "Prospect Member Non-attending contact Class / event Appointment Task Membership…" at bounding box center [647, 161] width 1295 height 322
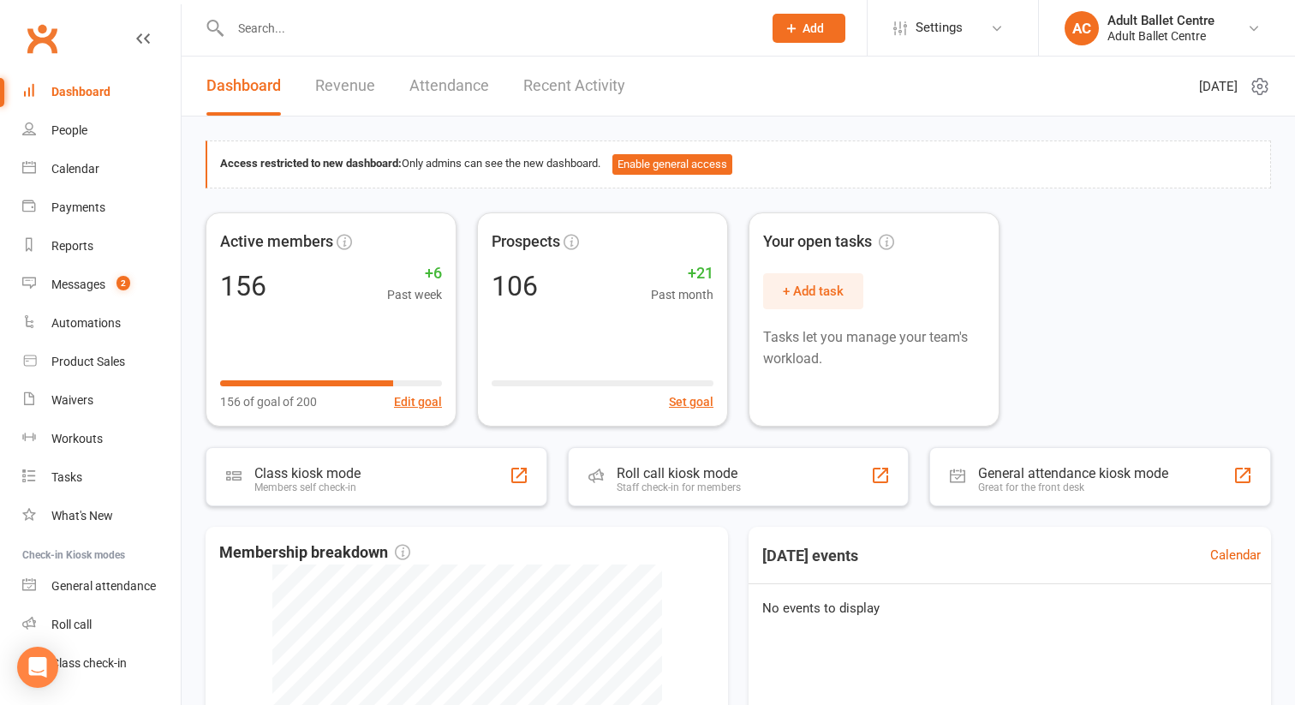
click at [551, 93] on link "Recent Activity" at bounding box center [574, 86] width 102 height 59
